Goal: Information Seeking & Learning: Learn about a topic

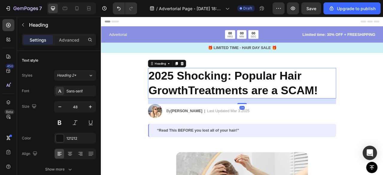
click at [230, 94] on h2 "2025 Shocking: Popular Hair GrowthTreatments are a SCAM!" at bounding box center [280, 101] width 239 height 39
click at [230, 94] on p "2025 Shocking: Popular Hair GrowthTreatments are a SCAM!" at bounding box center [280, 101] width 238 height 37
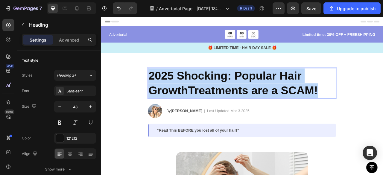
click at [230, 94] on p "2025 Shocking: Popular Hair GrowthTreatments are a SCAM!" at bounding box center [280, 101] width 238 height 37
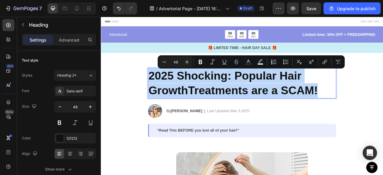
click at [241, 98] on p "2025 Shocking: Popular Hair GrowthTreatments are a SCAM!" at bounding box center [280, 101] width 238 height 37
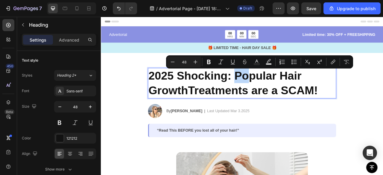
drag, startPoint x: 270, startPoint y: 95, endPoint x: 290, endPoint y: 101, distance: 20.8
click at [290, 101] on p "2025 Shocking: Popular Hair GrowthTreatments are a SCAM!" at bounding box center [280, 101] width 238 height 37
click at [209, 112] on p "2025 Shocking: Popular Hair GrowthTreatments are a SCAM!" at bounding box center [280, 101] width 238 height 37
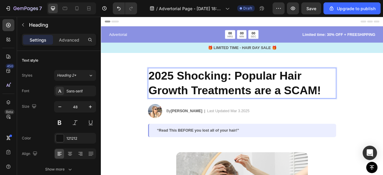
click at [315, 98] on p "2025 Shocking: Popular Hair Growth Treatments are a SCAM!" at bounding box center [280, 101] width 238 height 37
drag, startPoint x: 333, startPoint y: 93, endPoint x: 339, endPoint y: 95, distance: 5.5
click at [339, 95] on p "2025 Shocking: Popular Hair Growth Treatments are a SCAM!" at bounding box center [280, 101] width 238 height 37
click at [329, 94] on p "2025 Shocking: Popular Hair Growth Treatments are a SCAM!" at bounding box center [280, 101] width 238 height 37
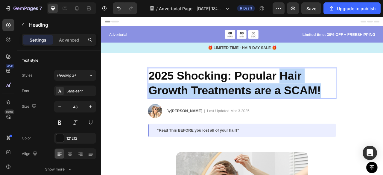
drag, startPoint x: 329, startPoint y: 92, endPoint x: 377, endPoint y: 109, distance: 51.4
click at [377, 109] on p "2025 Shocking: Popular Hair Growth Treatments are a SCAM!" at bounding box center [280, 101] width 238 height 37
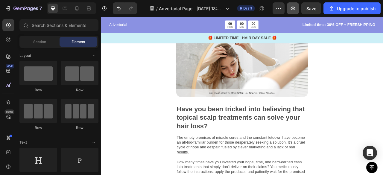
scroll to position [150, 0]
